Goal: Task Accomplishment & Management: Use online tool/utility

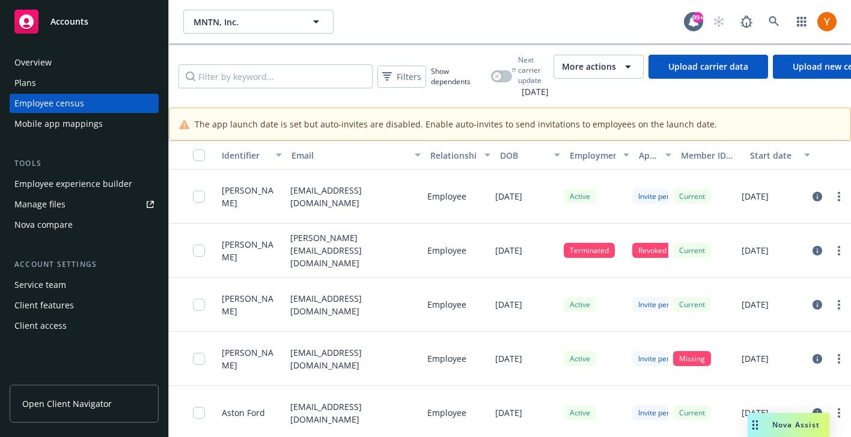
click at [615, 78] on button "More actions" at bounding box center [599, 67] width 90 height 24
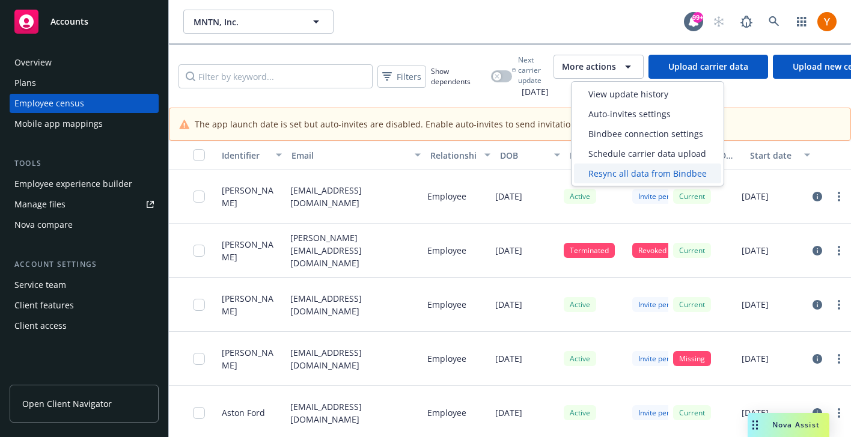
click at [621, 181] on div "Resync all data from Bindbee" at bounding box center [647, 174] width 147 height 20
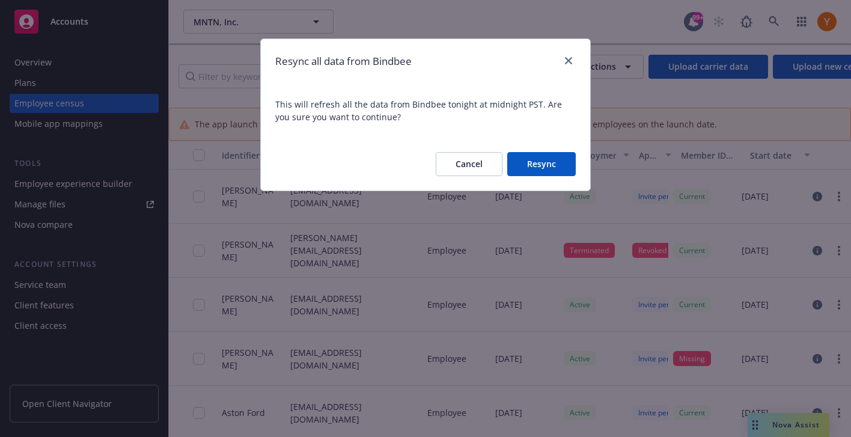
click at [549, 167] on button "Resync" at bounding box center [541, 164] width 69 height 24
